Goal: Task Accomplishment & Management: Use online tool/utility

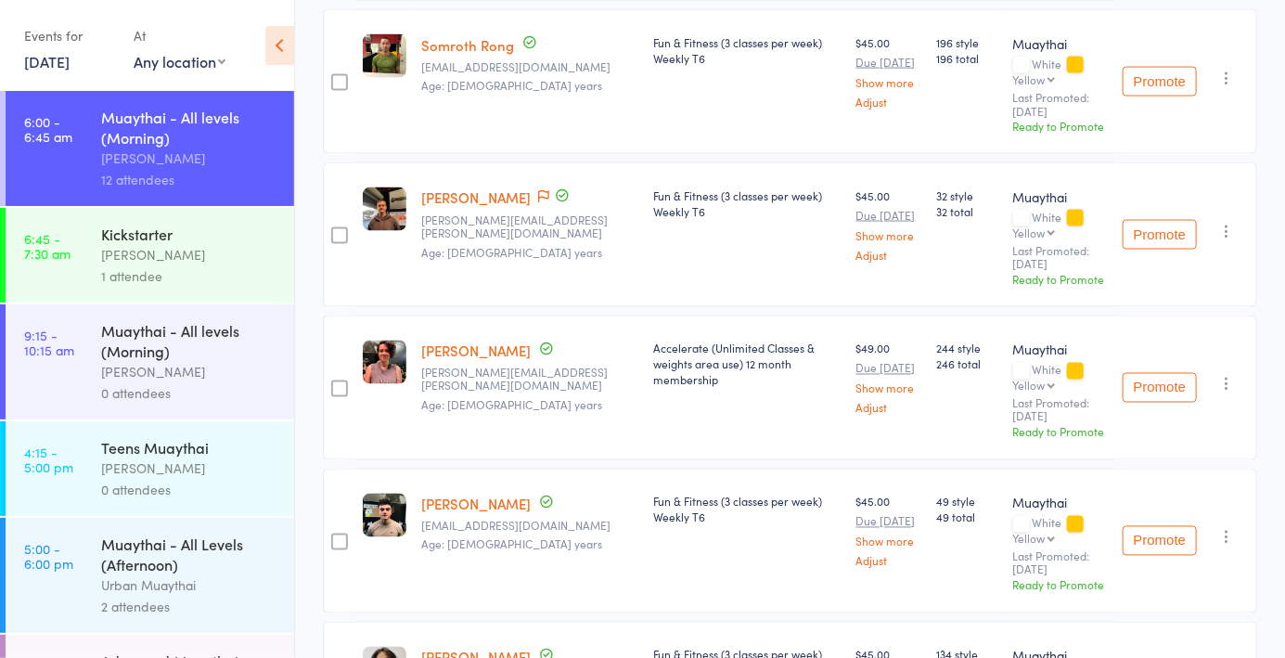
scroll to position [1247, 0]
click at [538, 194] on icon at bounding box center [543, 196] width 11 height 13
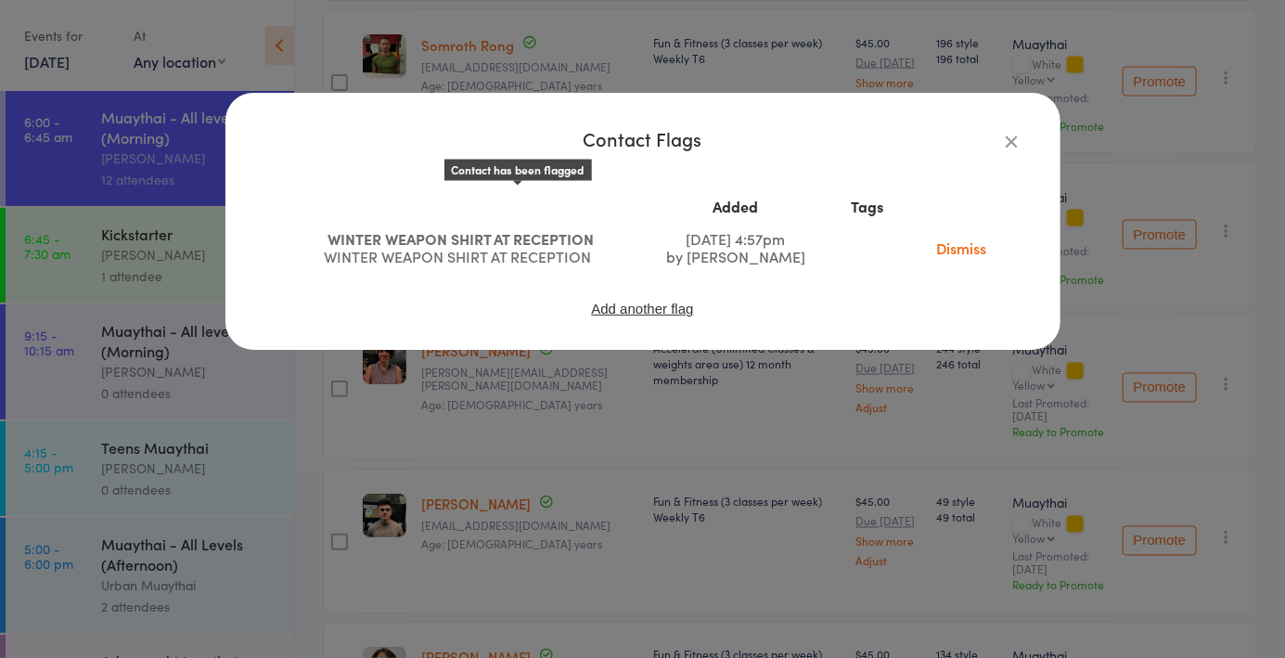
click at [1001, 141] on button "button" at bounding box center [1012, 141] width 22 height 22
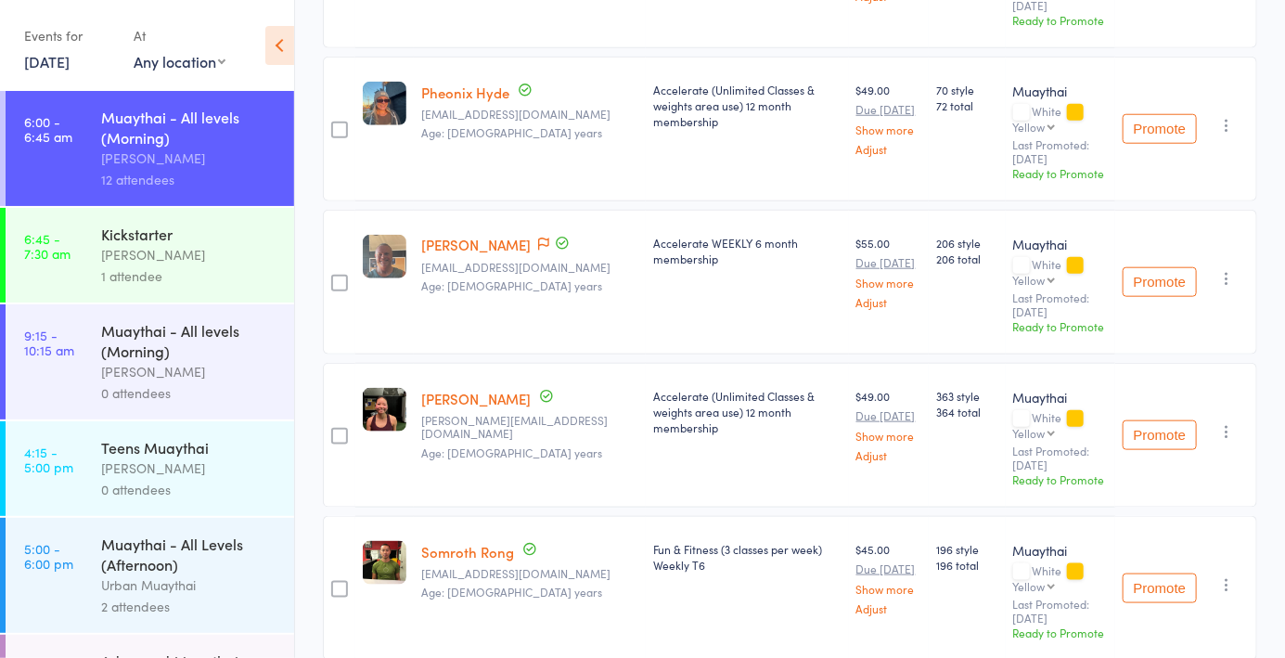
scroll to position [731, 0]
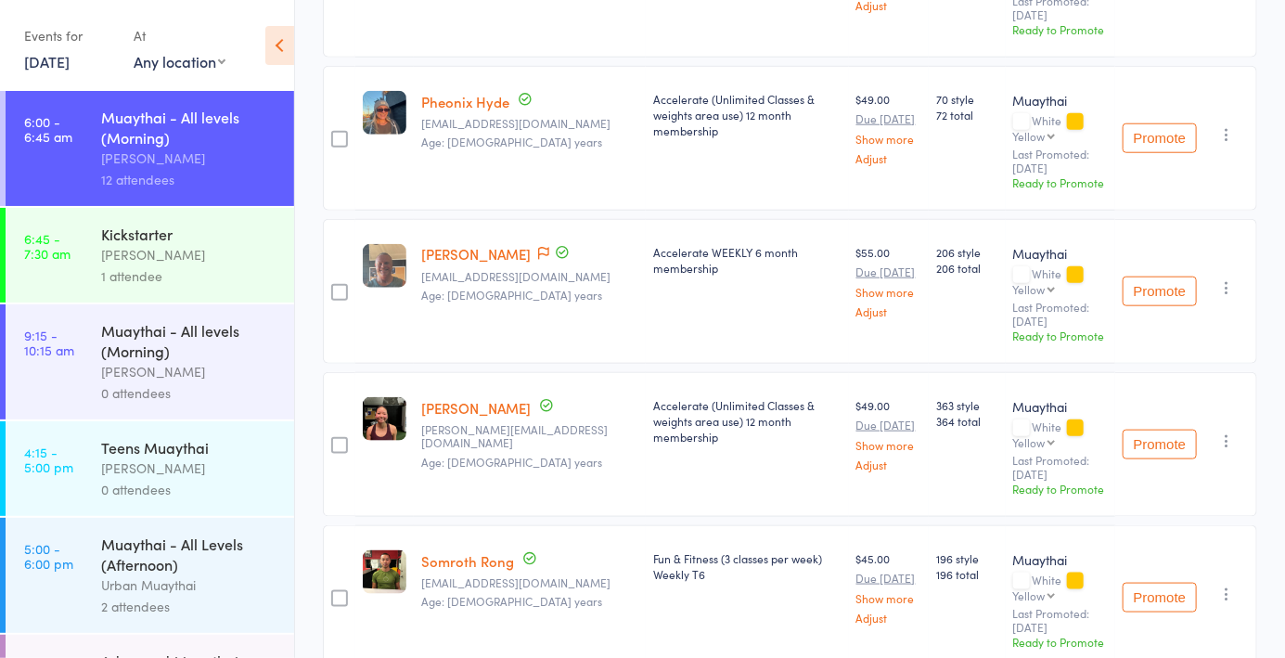
click at [538, 251] on icon at bounding box center [543, 253] width 11 height 13
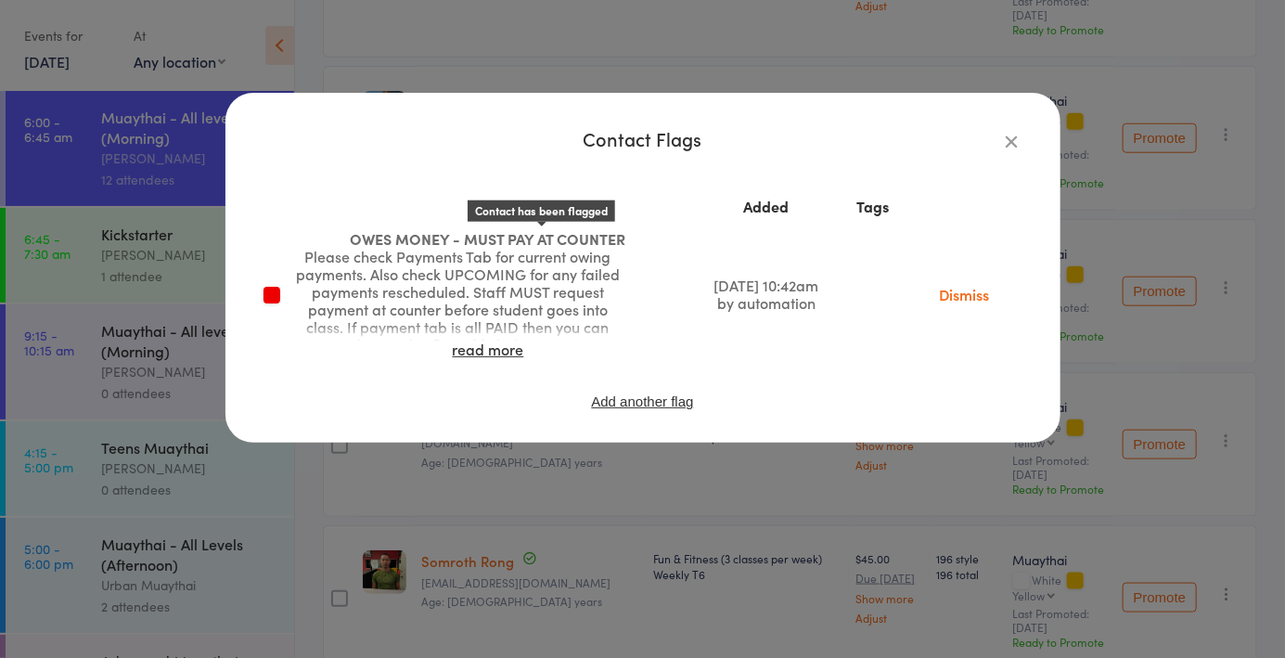
click at [1017, 143] on icon "button" at bounding box center [1012, 141] width 20 height 20
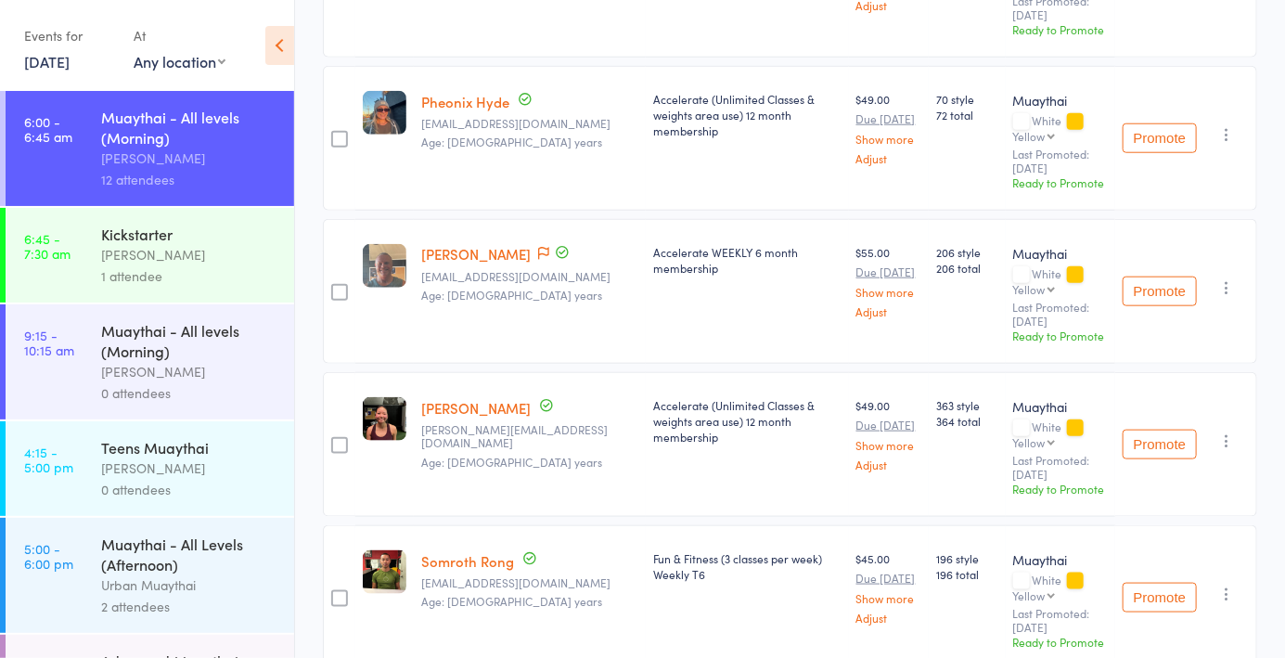
click at [488, 254] on link "[PERSON_NAME]" at bounding box center [475, 253] width 109 height 19
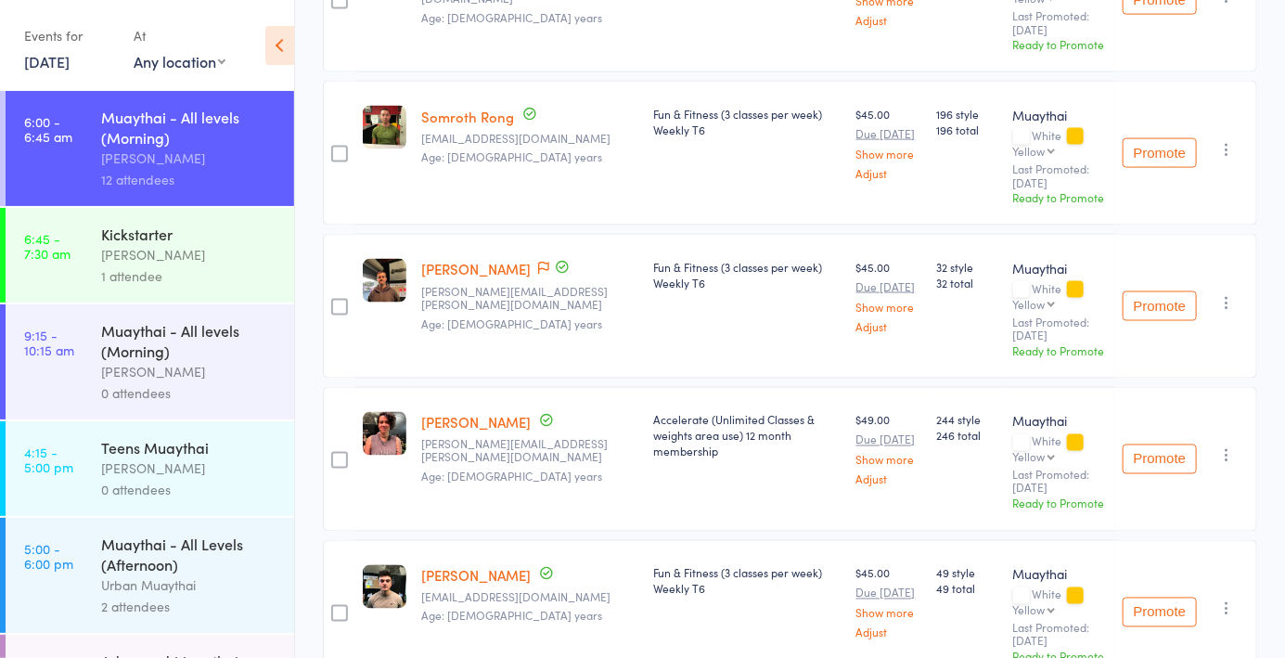
scroll to position [1175, 0]
click at [474, 260] on link "[PERSON_NAME]" at bounding box center [475, 269] width 109 height 19
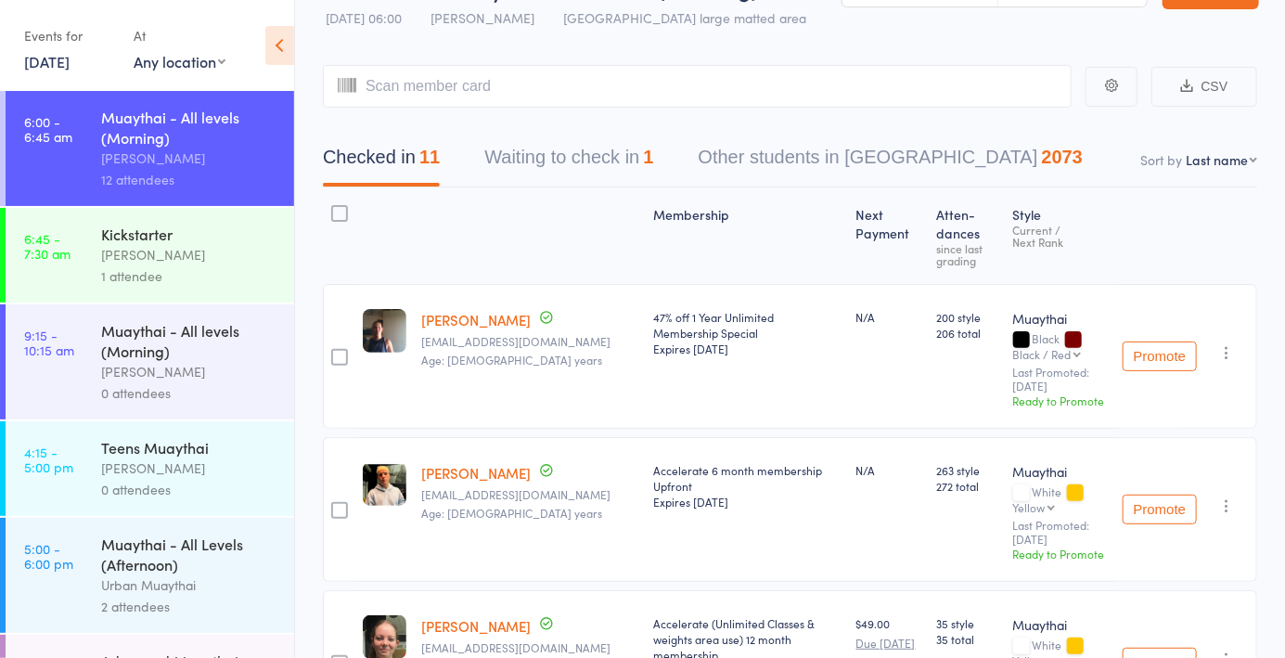
scroll to position [0, 0]
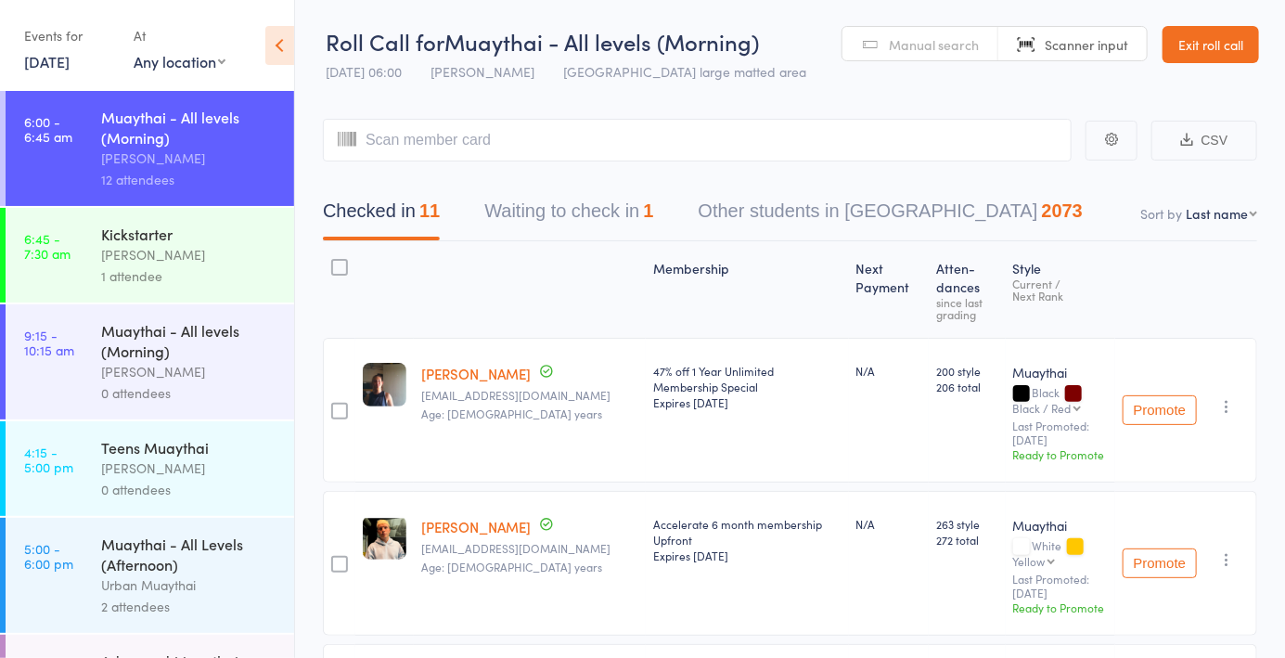
click at [930, 51] on span "Manual search" at bounding box center [934, 44] width 90 height 19
click at [489, 145] on input "search" at bounding box center [697, 140] width 749 height 43
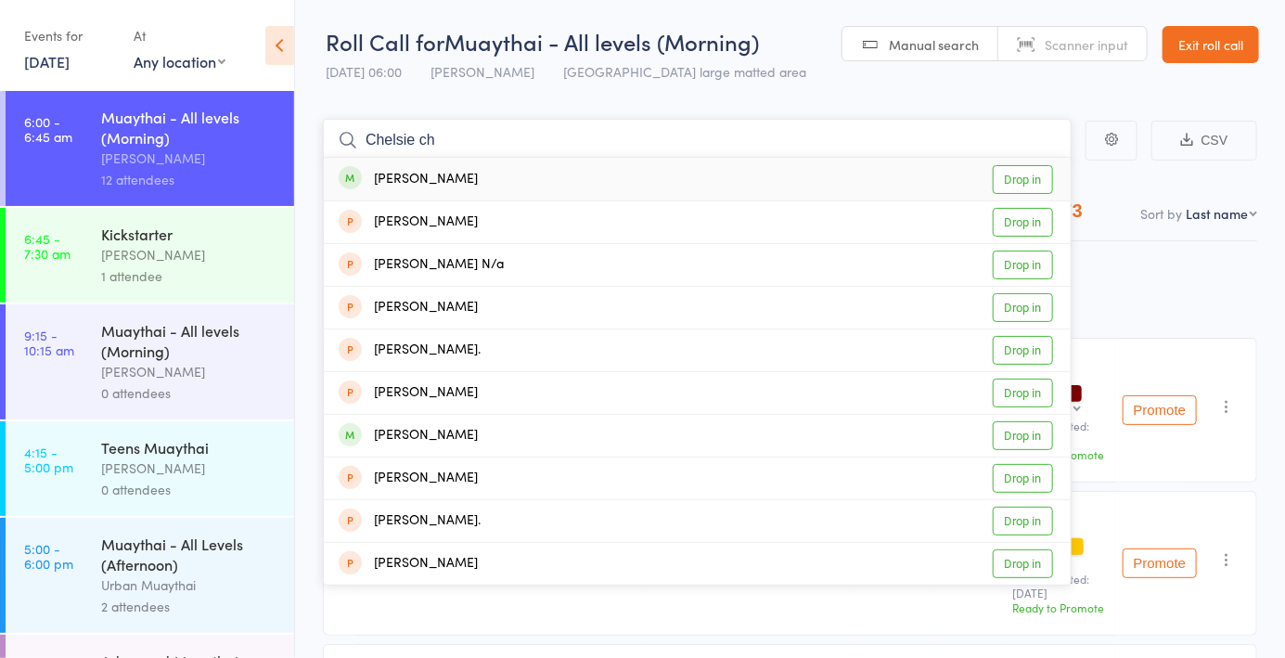
type input "Chelsie ch"
click at [496, 170] on div "[PERSON_NAME] Drop in" at bounding box center [697, 179] width 747 height 43
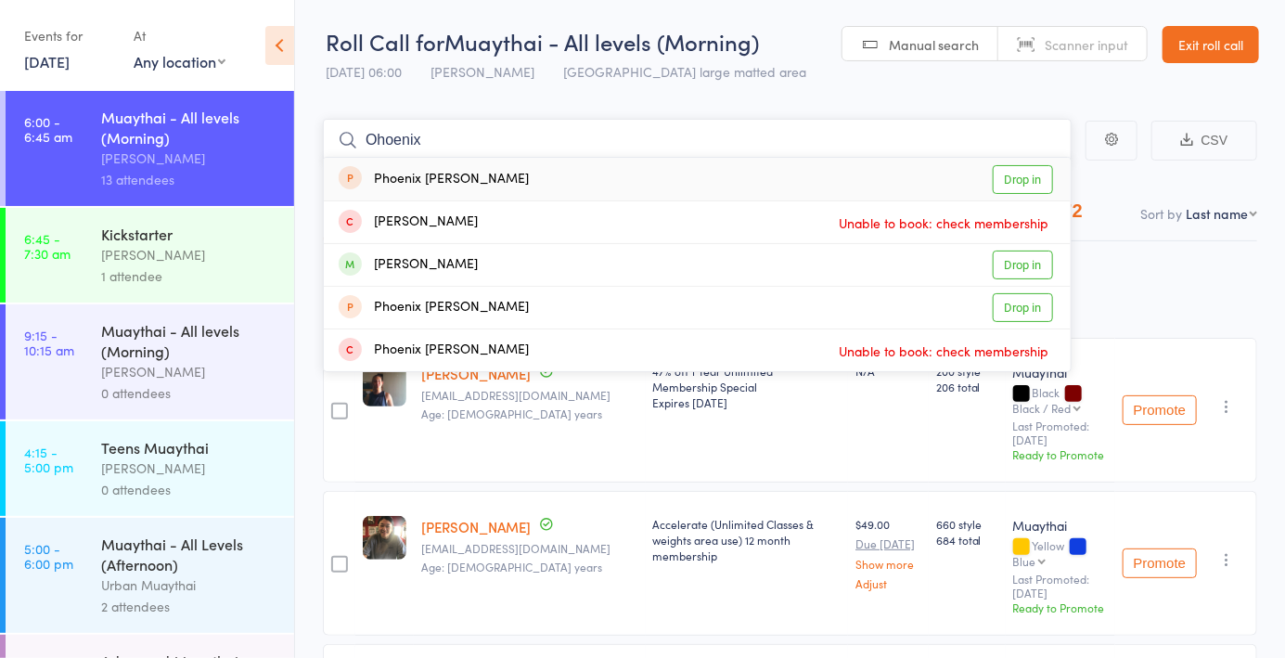
type input "Ohoenix"
click at [567, 267] on div "[PERSON_NAME] Drop in" at bounding box center [697, 265] width 747 height 42
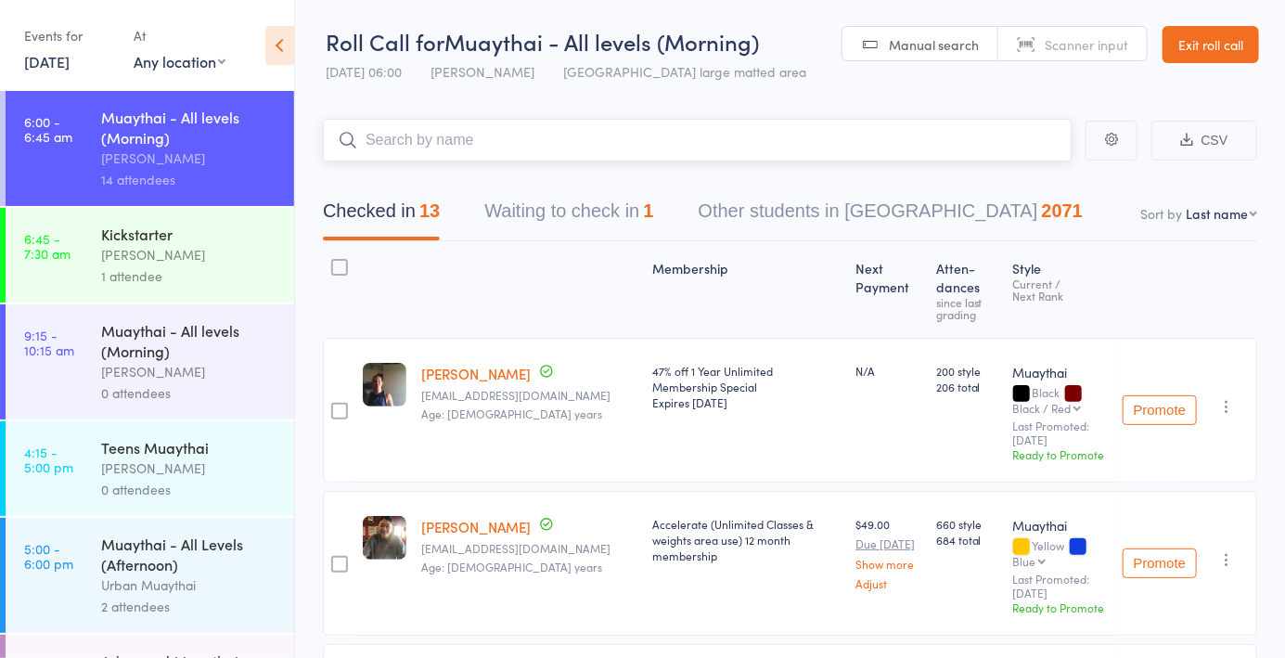
click at [594, 208] on button "Waiting to check in 1" at bounding box center [568, 215] width 169 height 49
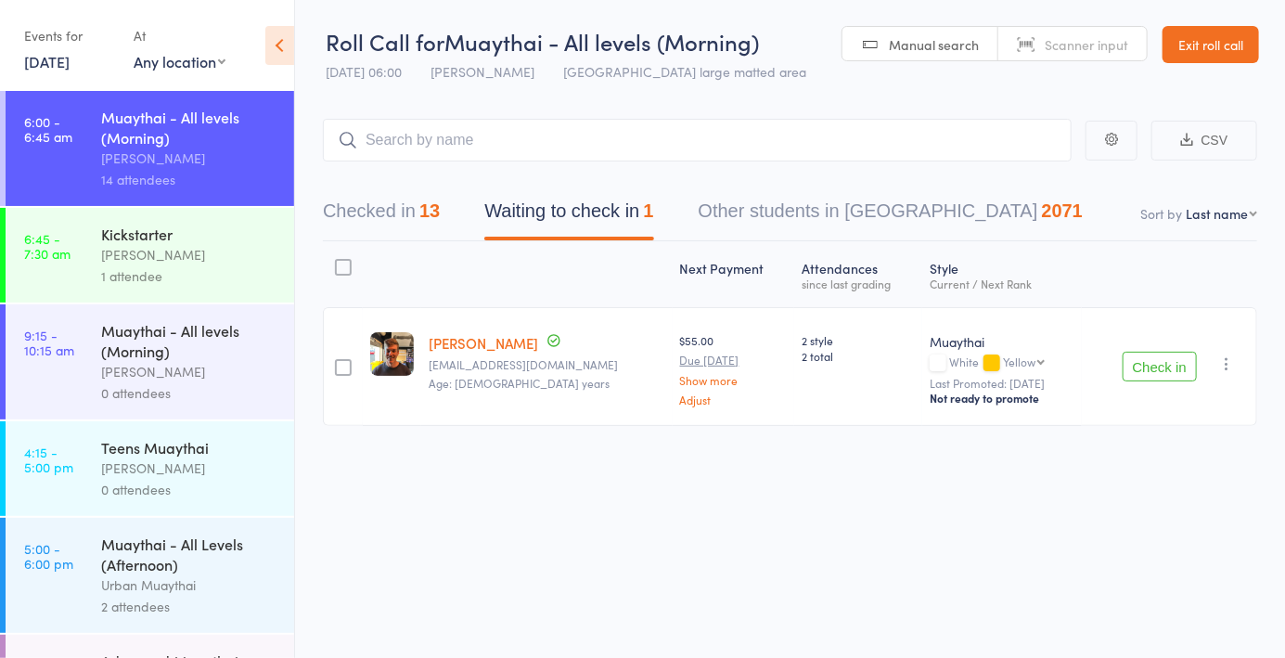
click at [210, 275] on div "1 attendee" at bounding box center [189, 275] width 177 height 21
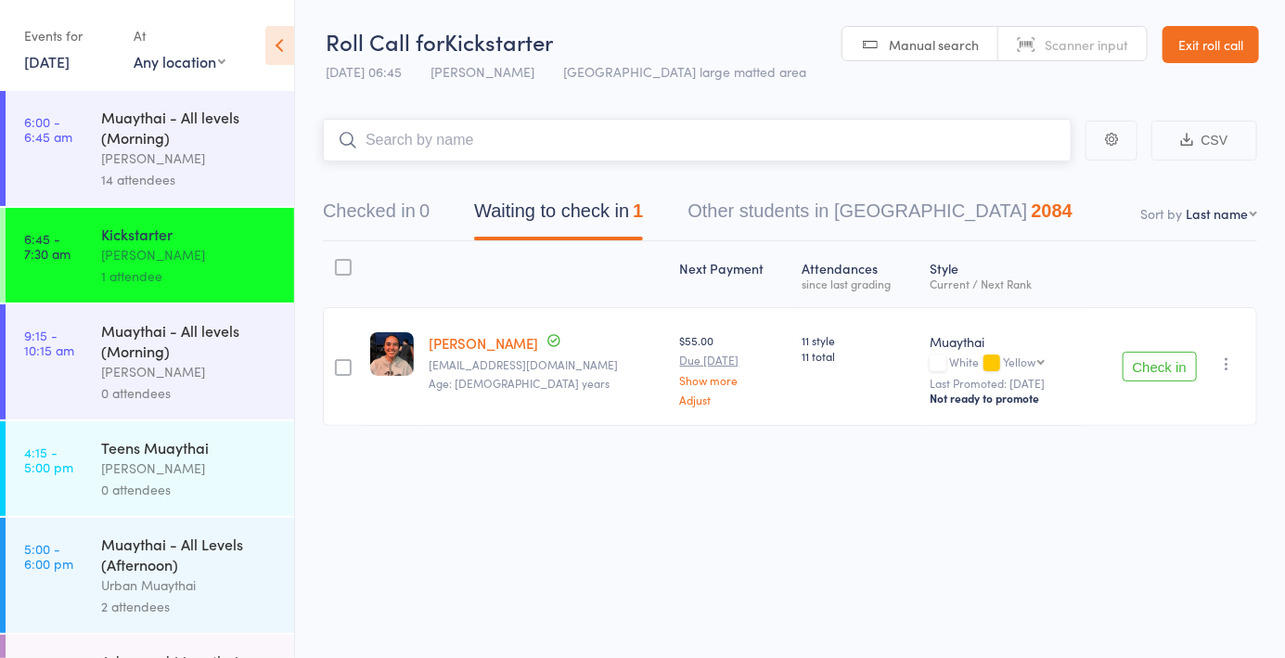
click at [381, 201] on button "Checked in 0" at bounding box center [376, 215] width 107 height 49
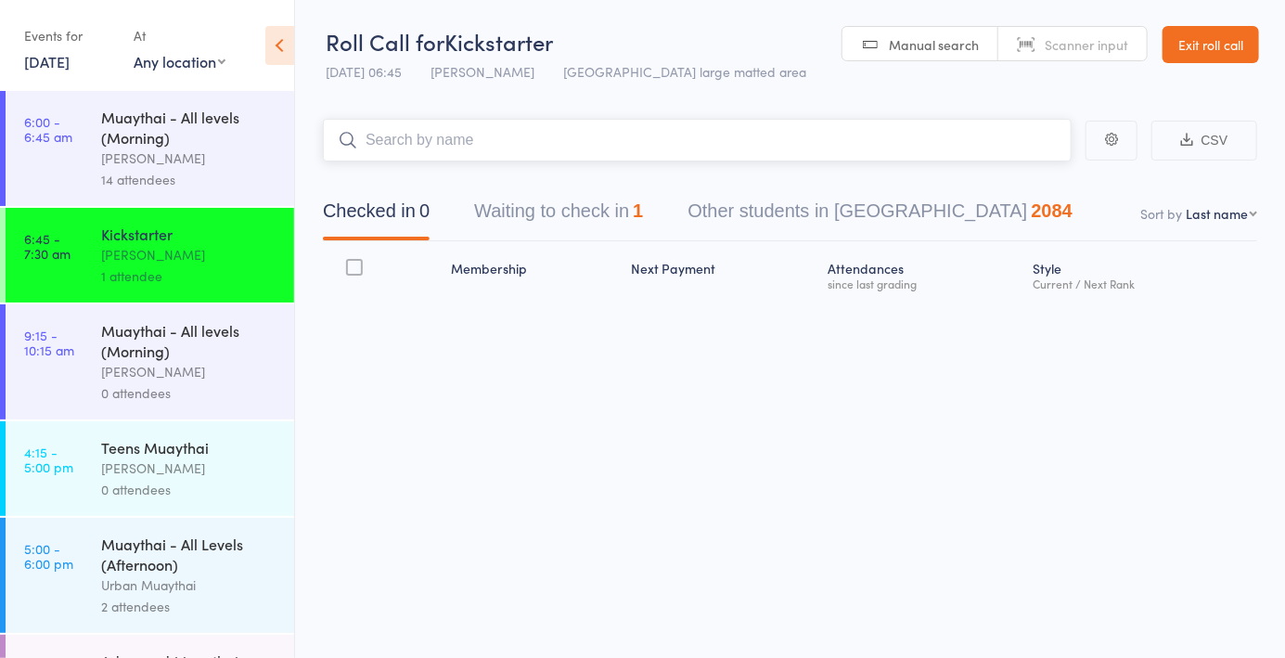
click at [475, 148] on input "search" at bounding box center [697, 140] width 749 height 43
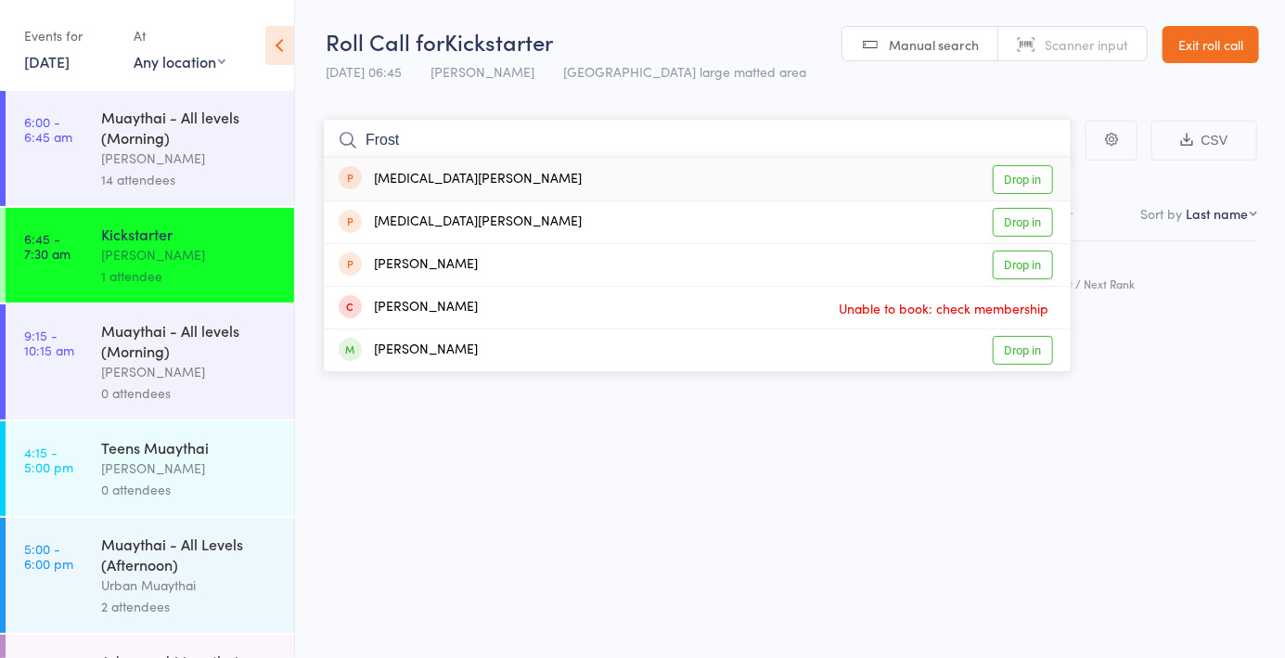
type input "Frost"
click at [457, 342] on div "[PERSON_NAME] Drop in" at bounding box center [697, 350] width 747 height 42
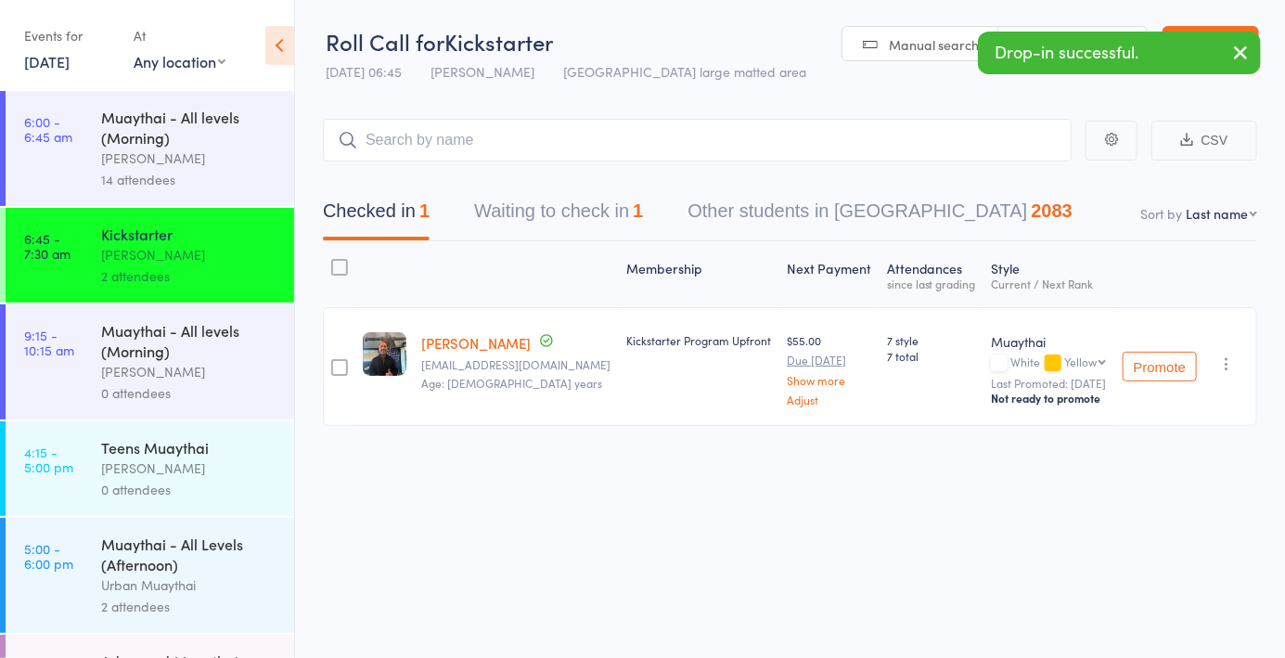
click at [1103, 37] on div "Drop-in successful." at bounding box center [1119, 53] width 283 height 43
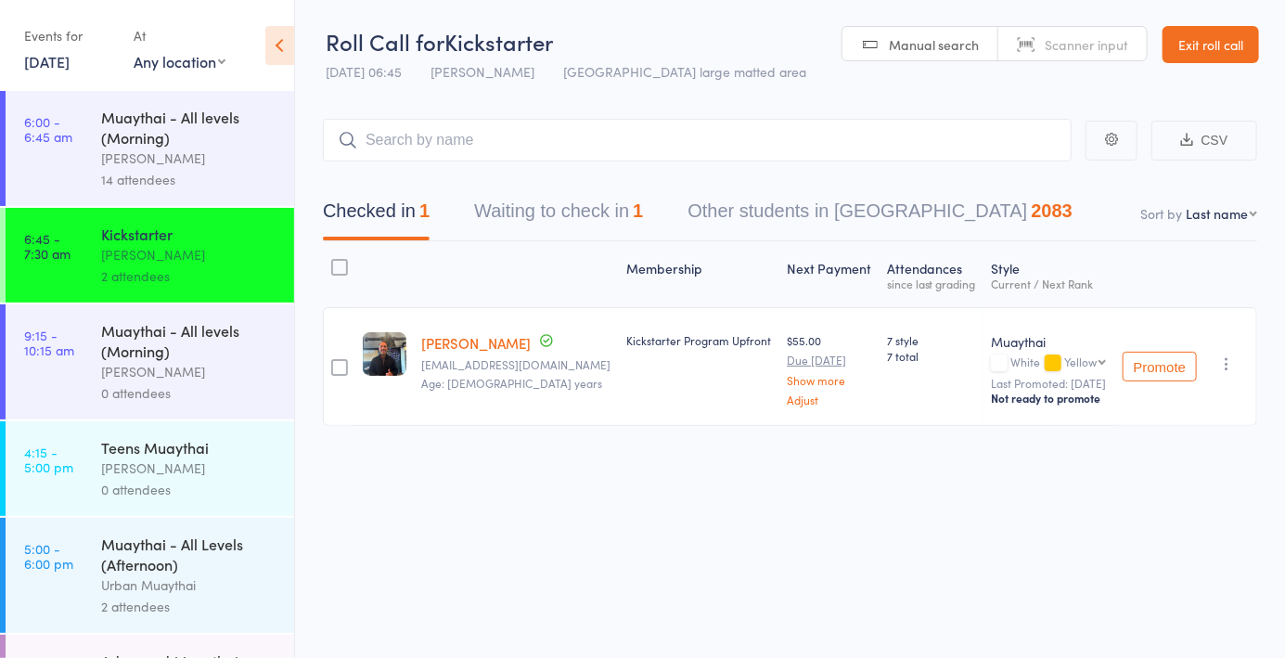
click at [1077, 59] on link "Scanner input" at bounding box center [1072, 44] width 148 height 35
